Goal: Check status: Check status

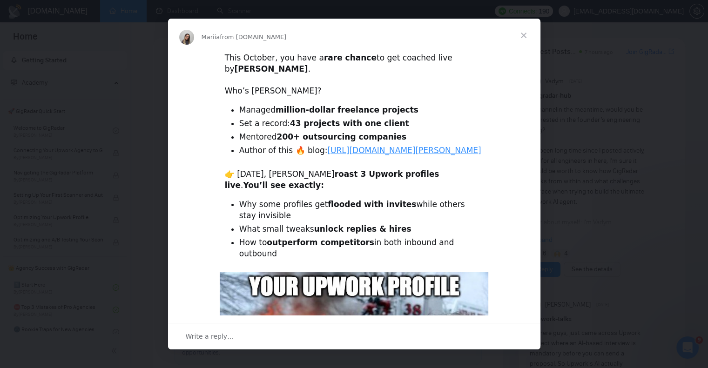
click at [523, 33] on span "Close" at bounding box center [524, 36] width 34 height 34
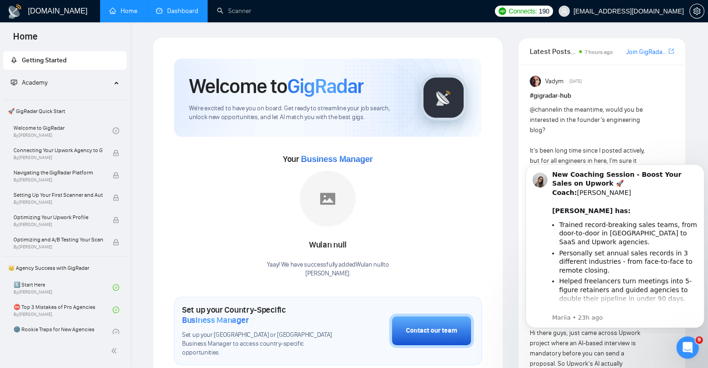
click at [177, 11] on link "Dashboard" at bounding box center [177, 11] width 42 height 8
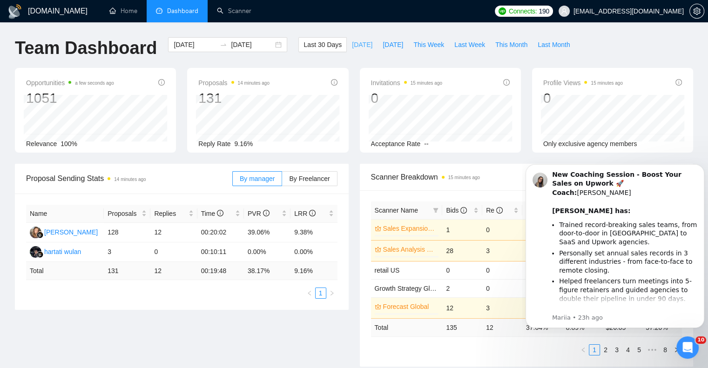
click at [352, 46] on span "[DATE]" at bounding box center [362, 45] width 20 height 10
type input "[DATE]"
